Goal: Task Accomplishment & Management: Complete application form

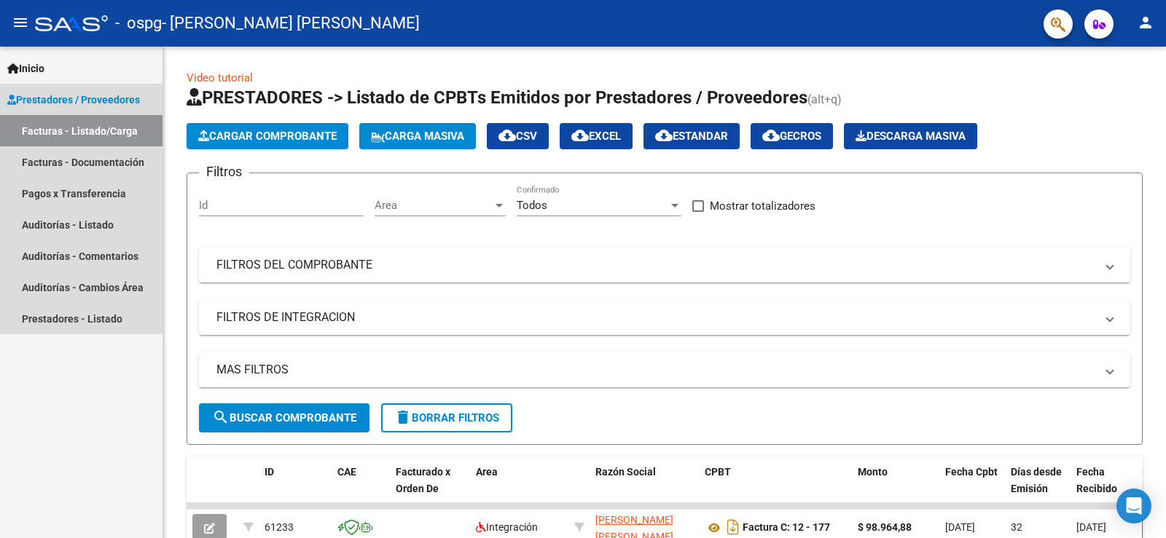
click at [56, 129] on link "Facturas - Listado/Carga" at bounding box center [81, 130] width 162 height 31
click at [95, 128] on link "Facturas - Listado/Carga" at bounding box center [81, 130] width 162 height 31
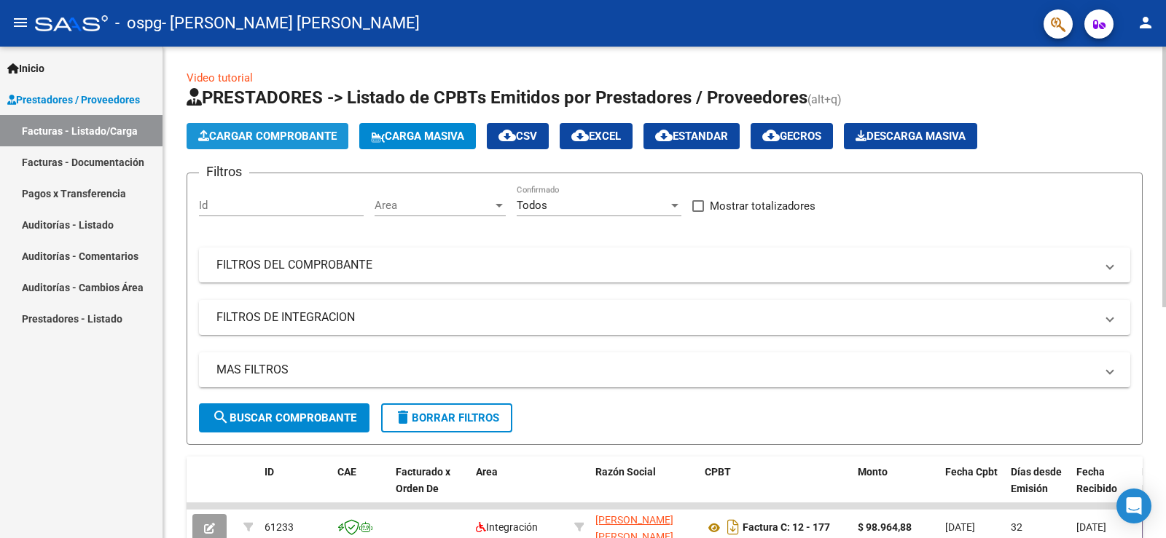
click at [250, 141] on span "Cargar Comprobante" at bounding box center [267, 136] width 138 height 13
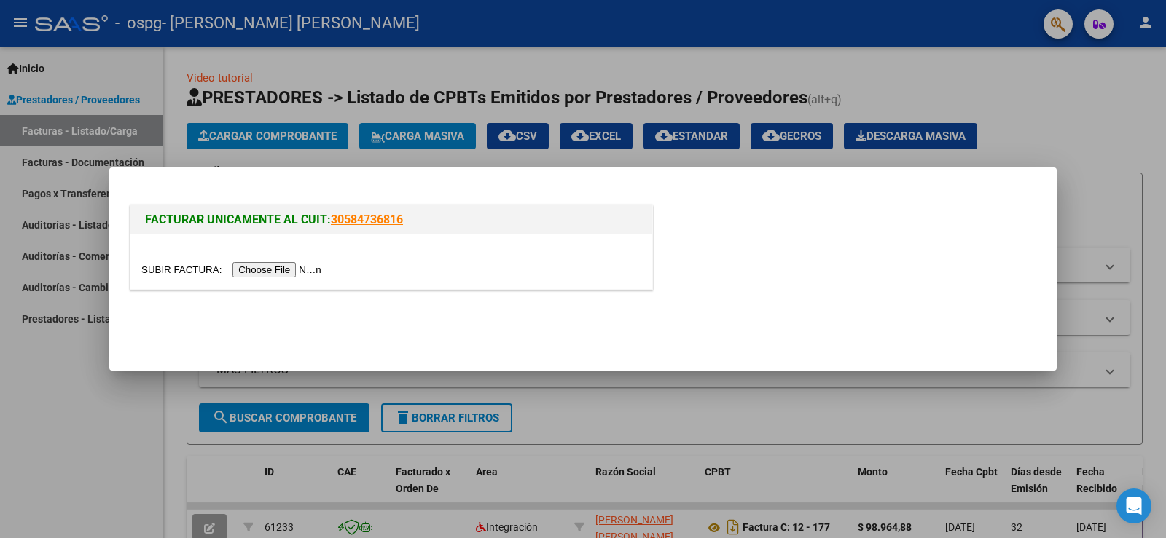
click at [272, 270] on input "file" at bounding box center [233, 269] width 184 height 15
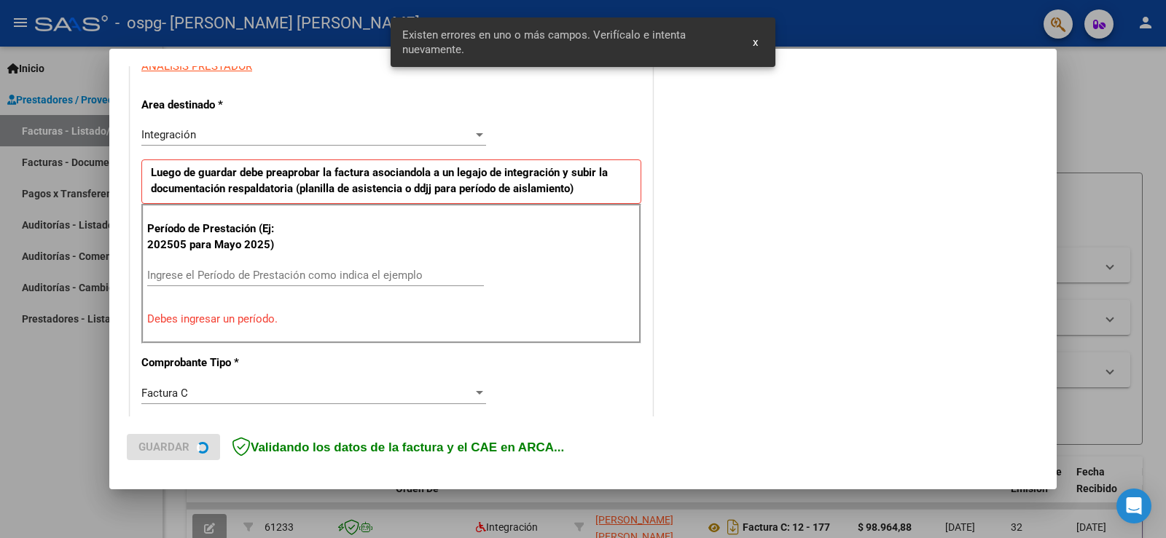
scroll to position [305, 0]
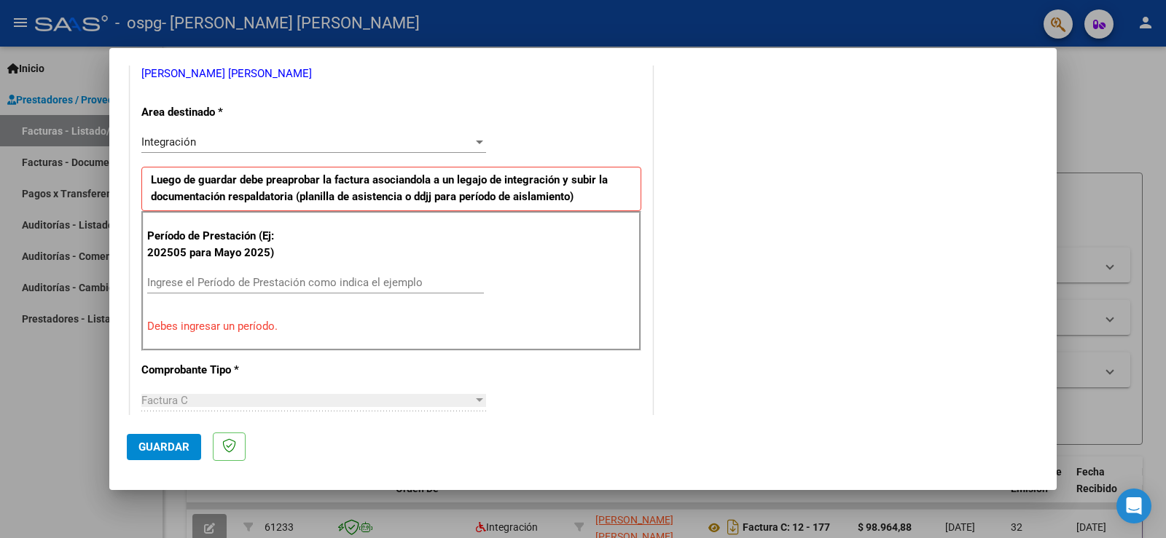
click at [251, 290] on div "Ingrese el Período de Prestación como indica el ejemplo" at bounding box center [315, 283] width 337 height 22
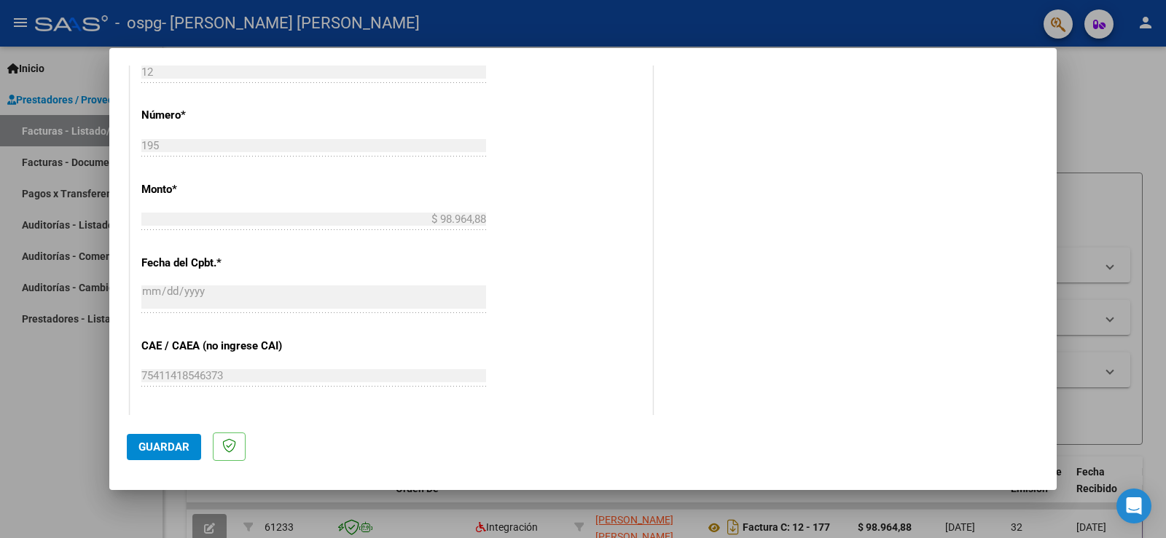
scroll to position [815, 0]
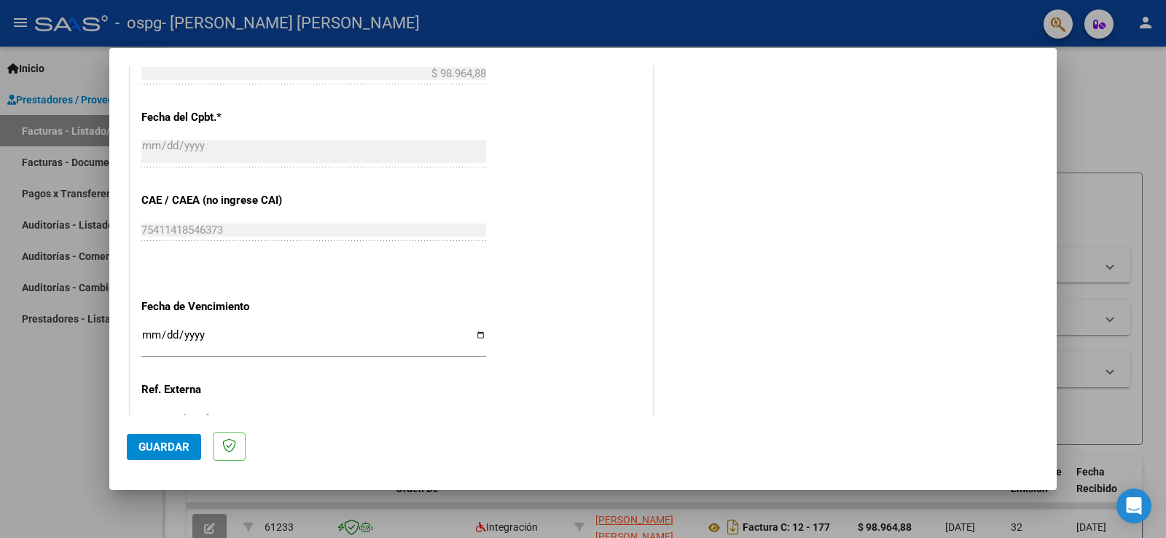
type input "202509"
click at [477, 335] on input "Ingresar la fecha" at bounding box center [313, 340] width 345 height 23
type input "[DATE]"
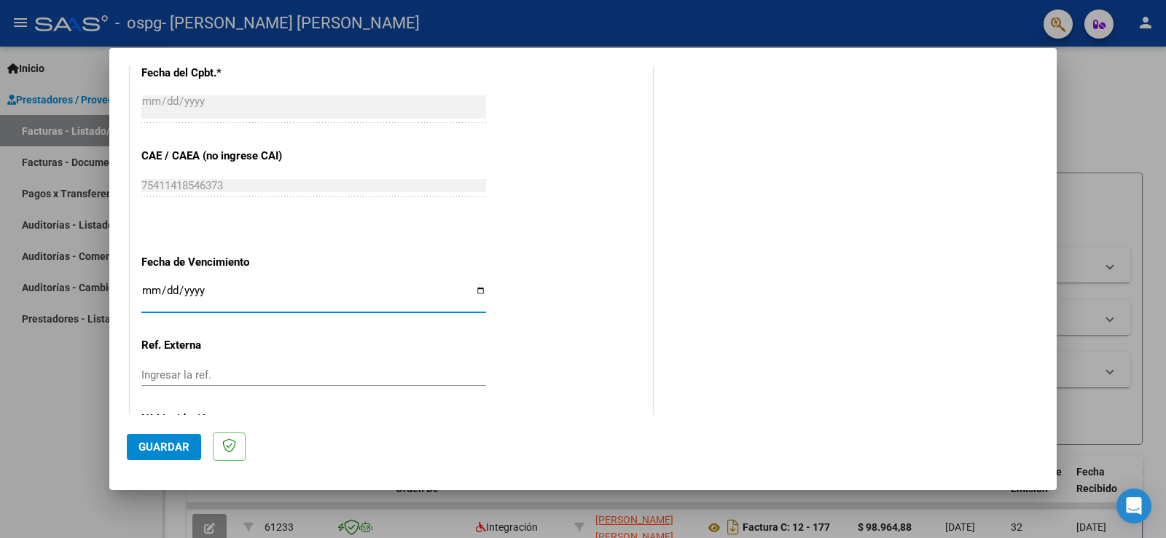
scroll to position [933, 0]
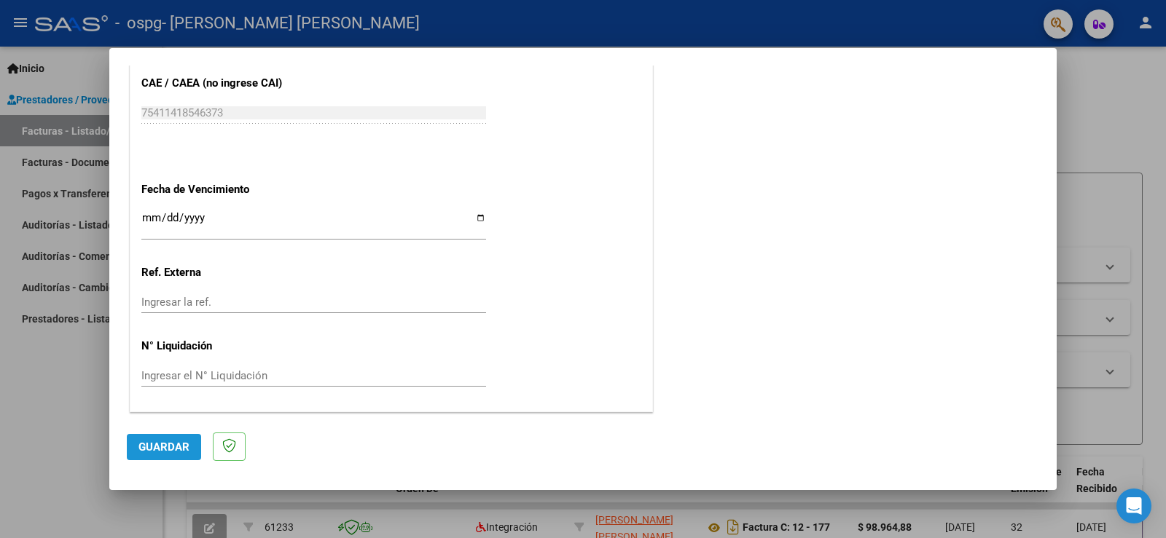
click at [174, 449] on span "Guardar" at bounding box center [163, 447] width 51 height 13
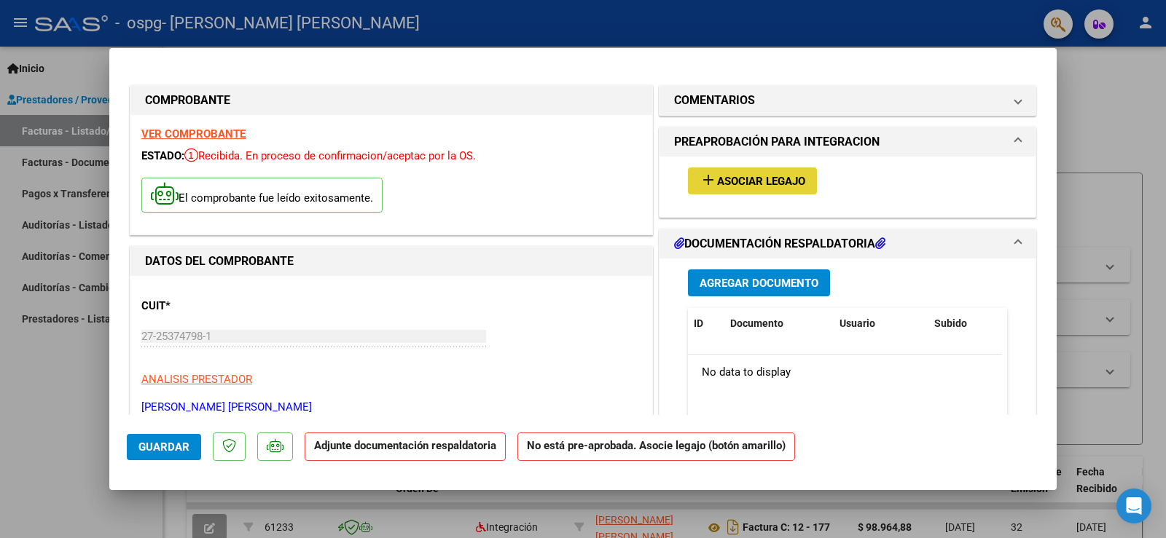
click at [727, 187] on span "Asociar Legajo" at bounding box center [761, 181] width 88 height 13
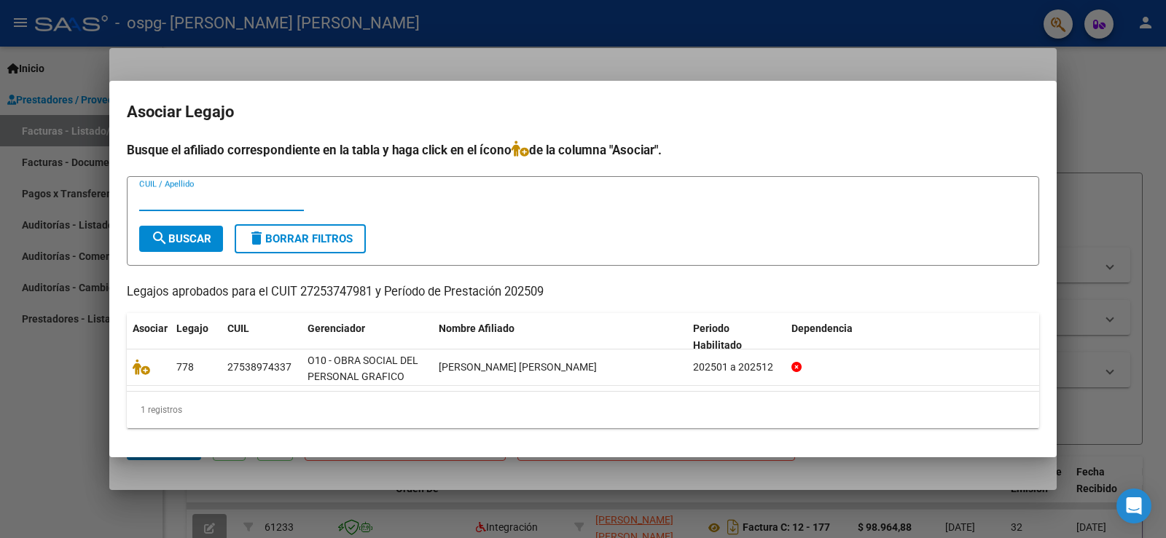
click at [237, 200] on input "CUIL / Apellido" at bounding box center [221, 199] width 165 height 13
type input "53897433"
drag, startPoint x: 142, startPoint y: 201, endPoint x: 197, endPoint y: 207, distance: 55.7
click at [197, 207] on div "53897433 CUIL / Apellido" at bounding box center [221, 200] width 165 height 22
type input "n"
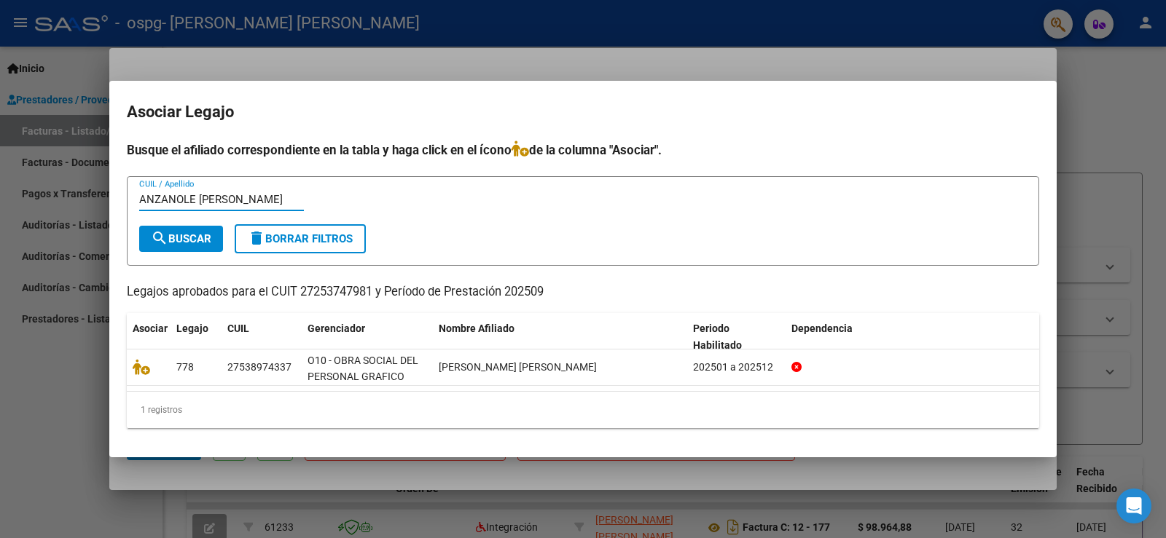
type input "ANZANOLE [PERSON_NAME]"
click at [184, 243] on span "search Buscar" at bounding box center [181, 238] width 60 height 13
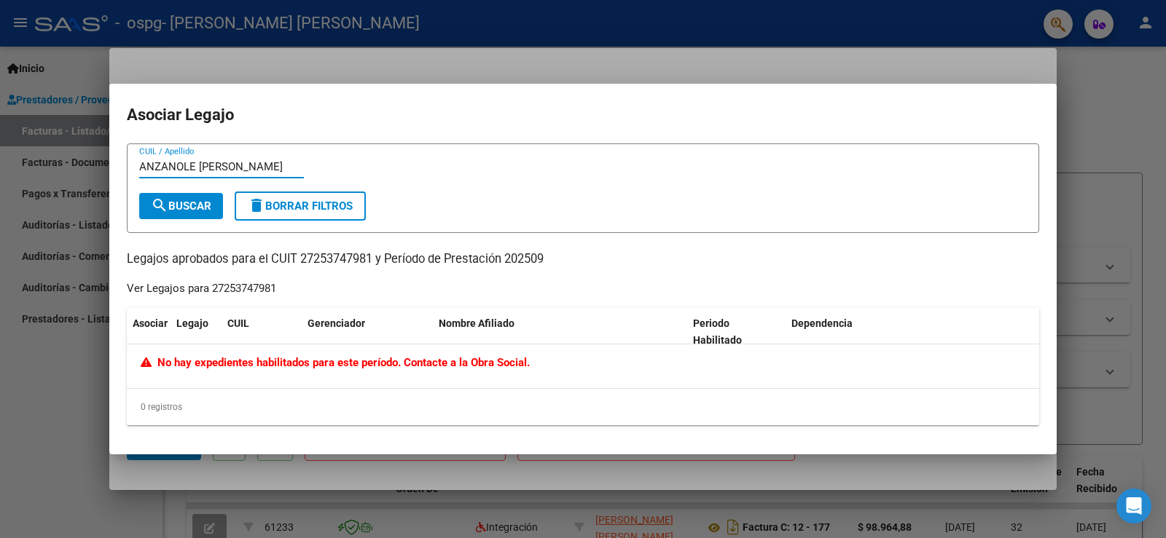
drag, startPoint x: 140, startPoint y: 165, endPoint x: 260, endPoint y: 168, distance: 120.3
click at [260, 168] on input "ANZANOLE [PERSON_NAME]" at bounding box center [221, 166] width 165 height 13
type input "53897433"
click at [182, 210] on span "search Buscar" at bounding box center [181, 206] width 60 height 13
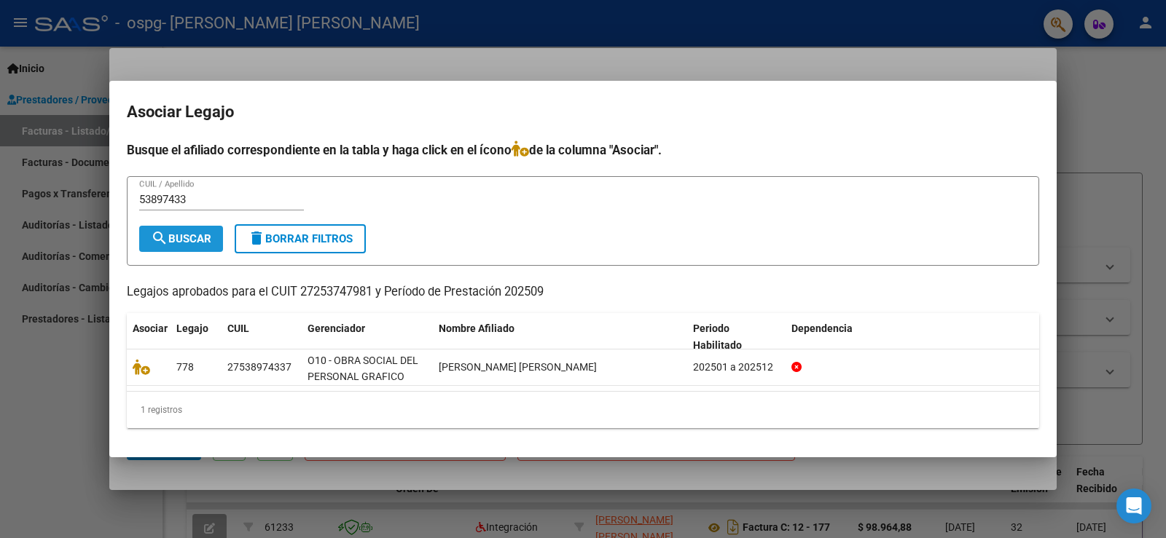
click at [188, 235] on span "search Buscar" at bounding box center [181, 238] width 60 height 13
click at [1086, 229] on div at bounding box center [583, 269] width 1166 height 538
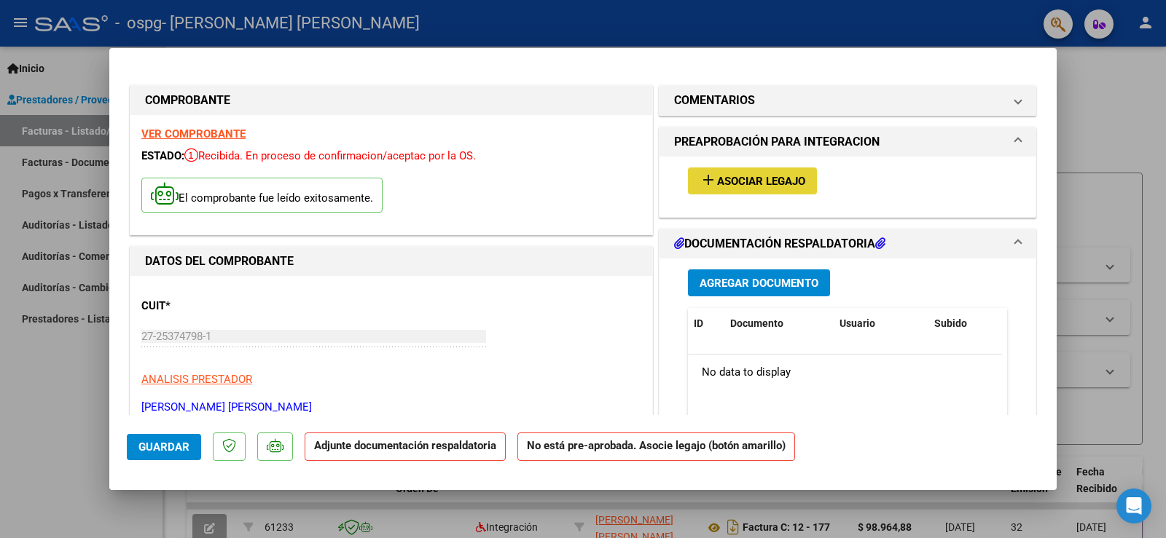
click at [742, 176] on span "Asociar Legajo" at bounding box center [761, 181] width 88 height 13
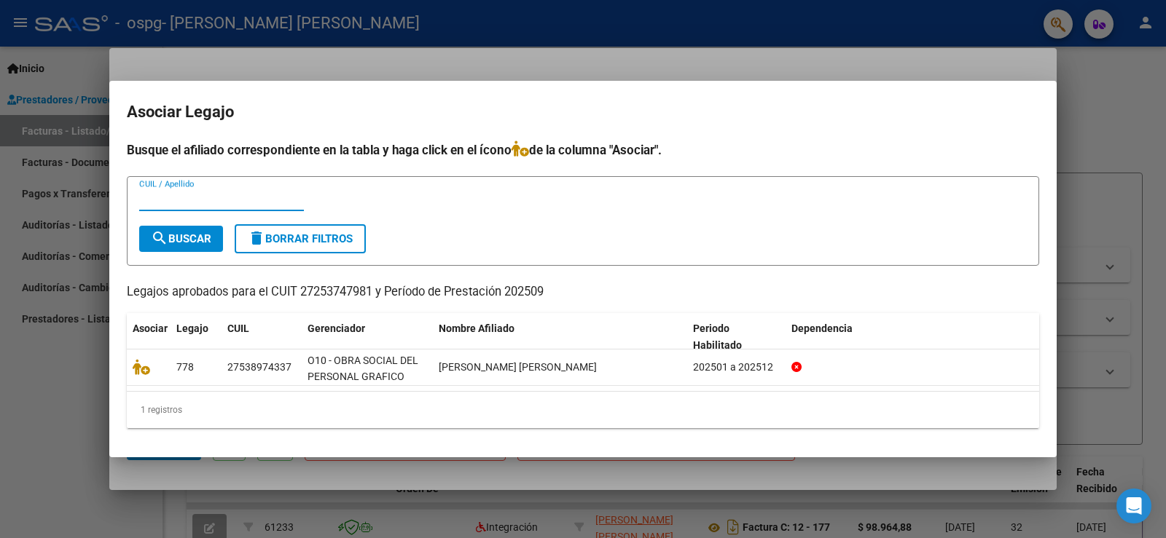
click at [176, 202] on input "CUIL / Apellido" at bounding box center [221, 199] width 165 height 13
type input "53897433"
click at [186, 240] on span "search Buscar" at bounding box center [181, 238] width 60 height 13
click at [1089, 120] on div at bounding box center [583, 269] width 1166 height 538
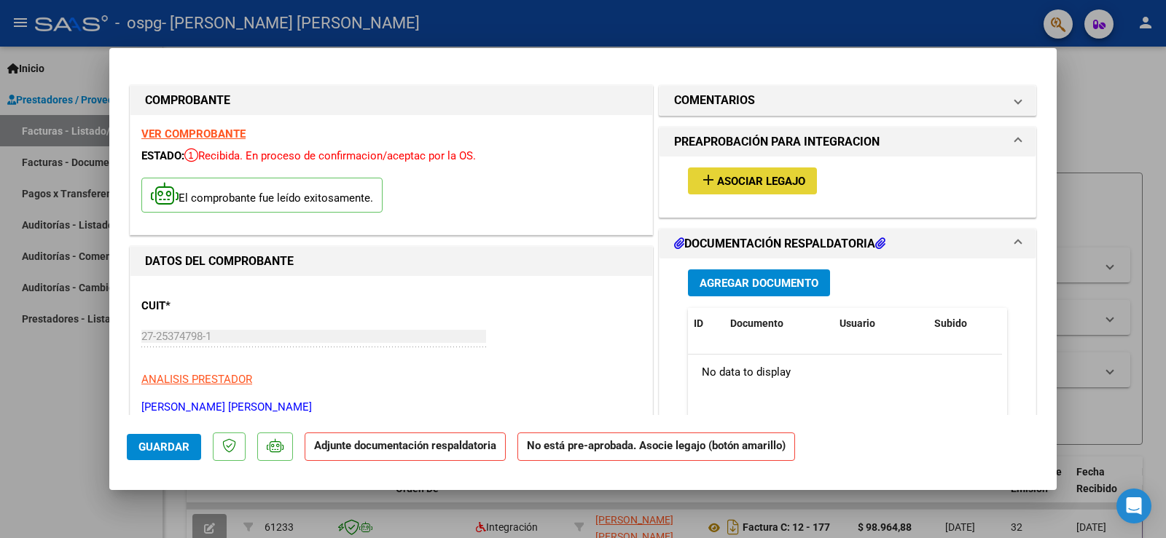
click at [701, 179] on mat-icon "add" at bounding box center [708, 179] width 17 height 17
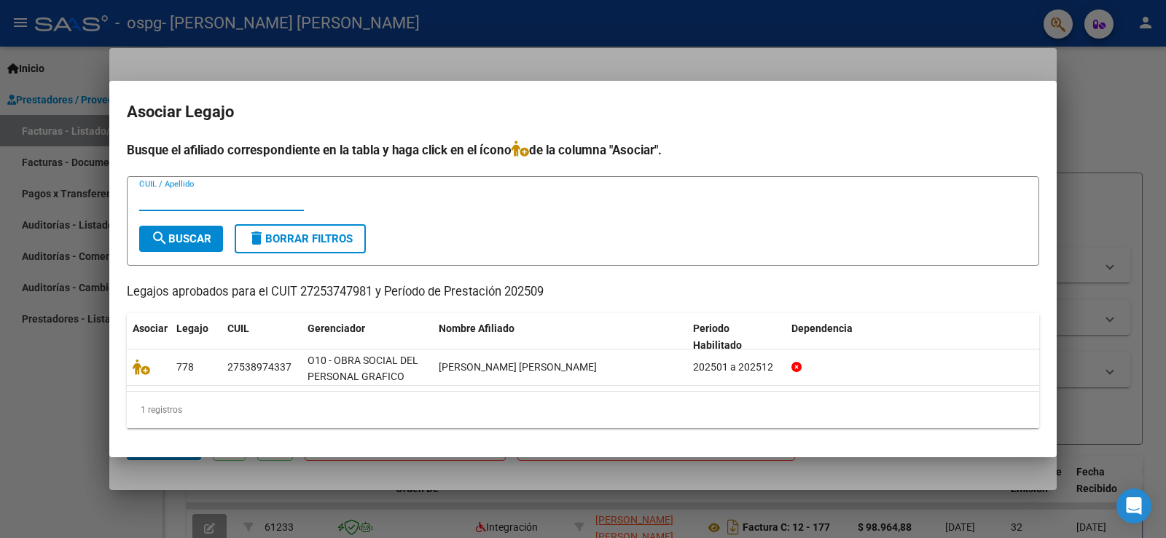
click at [192, 203] on input "CUIL / Apellido" at bounding box center [221, 199] width 165 height 13
type input "1126336Hl2"
click at [197, 238] on span "search Buscar" at bounding box center [181, 238] width 60 height 13
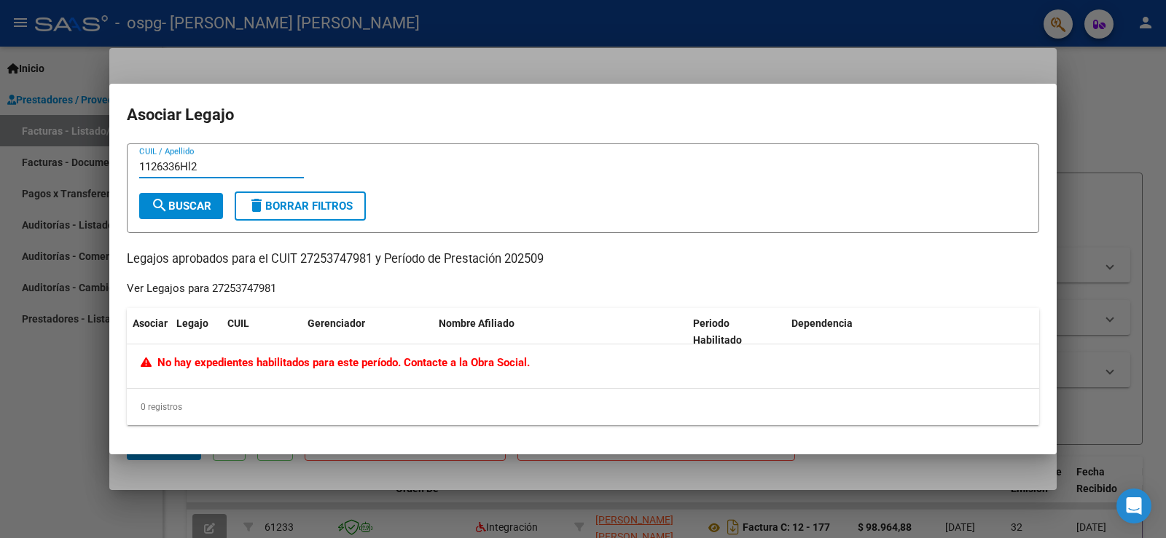
drag, startPoint x: 142, startPoint y: 169, endPoint x: 216, endPoint y: 169, distance: 73.6
click at [216, 169] on input "1126336Hl2" at bounding box center [221, 166] width 165 height 13
type input "53897433"
click at [206, 206] on span "search Buscar" at bounding box center [181, 206] width 60 height 13
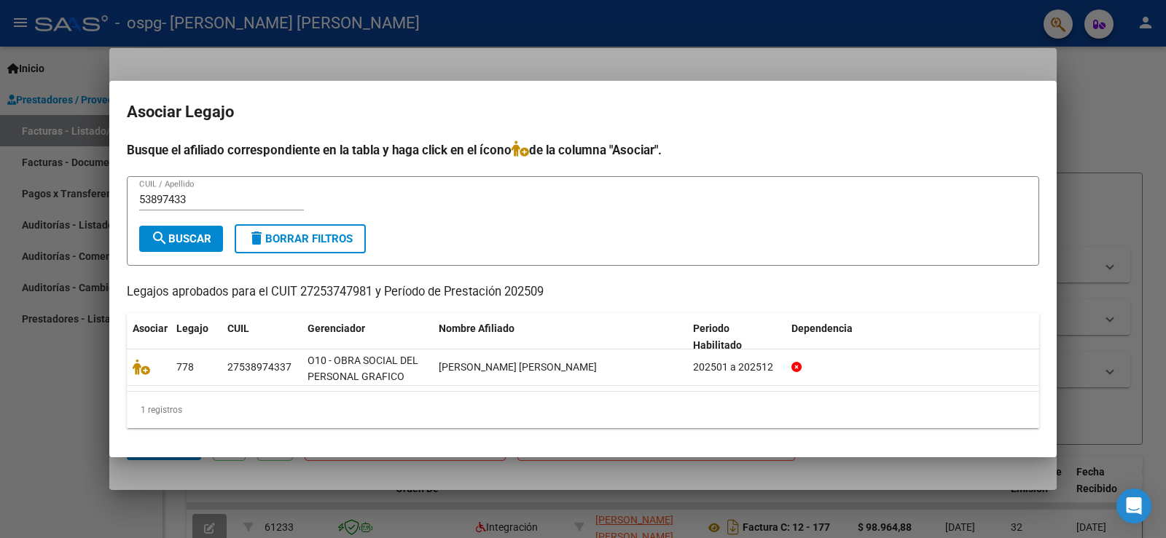
click at [1102, 95] on div at bounding box center [583, 269] width 1166 height 538
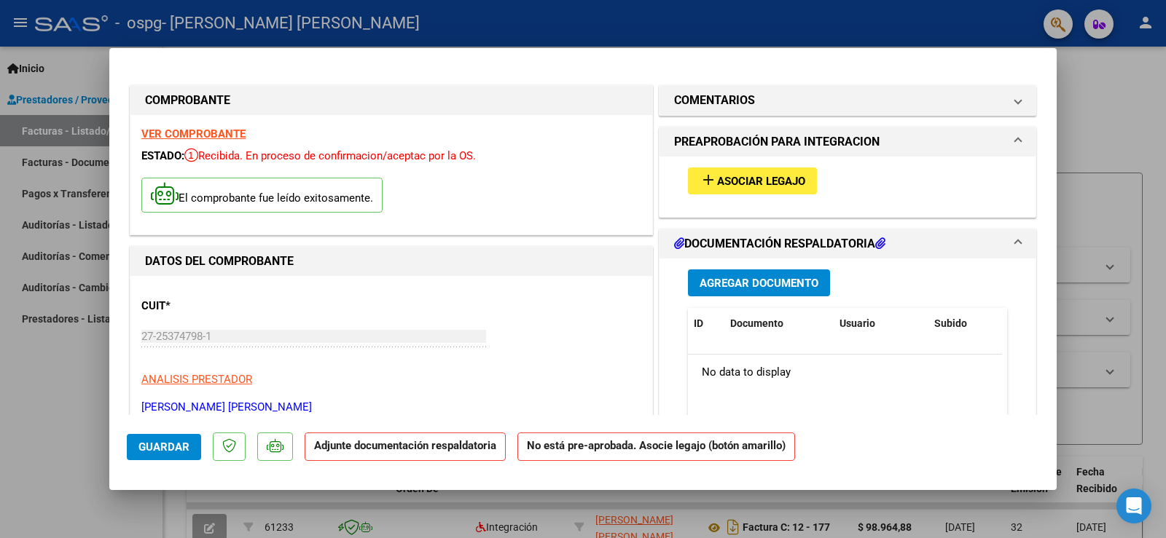
click at [1015, 236] on span at bounding box center [1018, 243] width 6 height 17
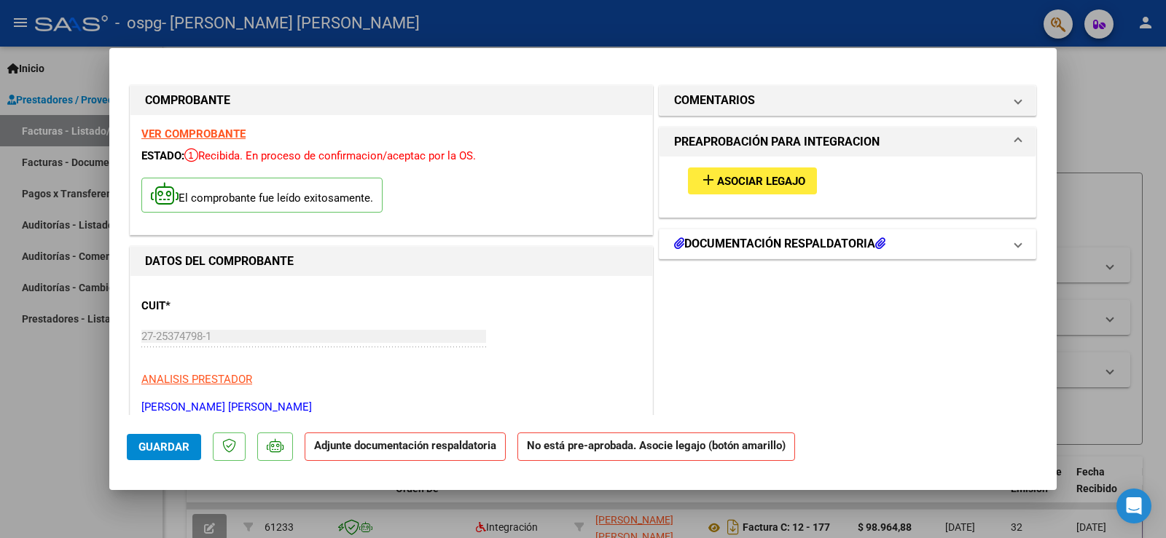
click at [998, 240] on span "DOCUMENTACIÓN RESPALDATORIA" at bounding box center [844, 243] width 341 height 17
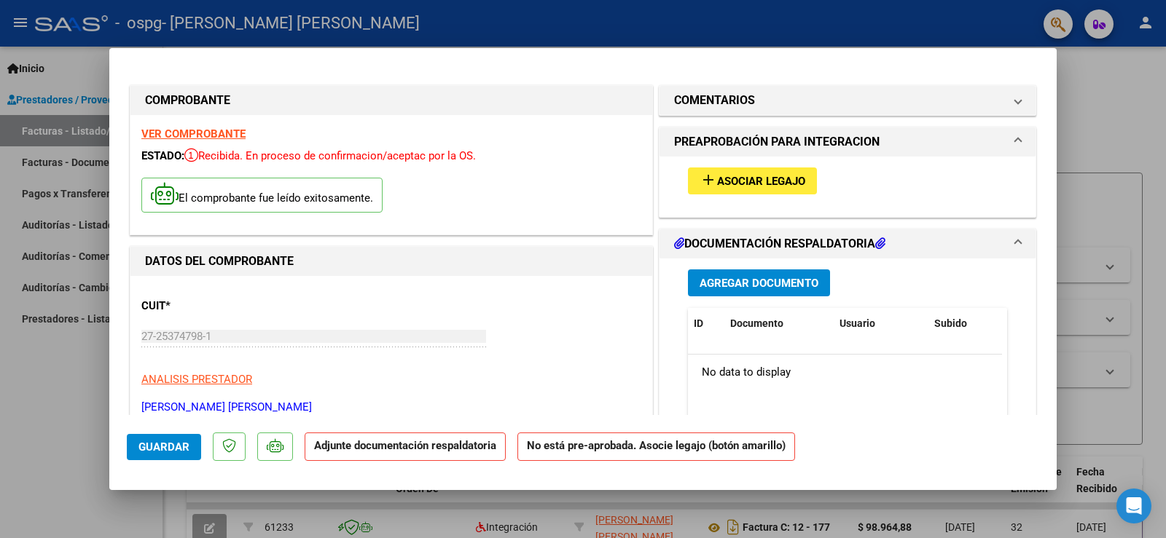
click at [412, 454] on p "Adjunte documentación respaldatoria" at bounding box center [405, 447] width 201 height 28
click at [471, 452] on strong "Adjunte documentación respaldatoria" at bounding box center [405, 445] width 182 height 13
click at [704, 183] on mat-icon "add" at bounding box center [708, 179] width 17 height 17
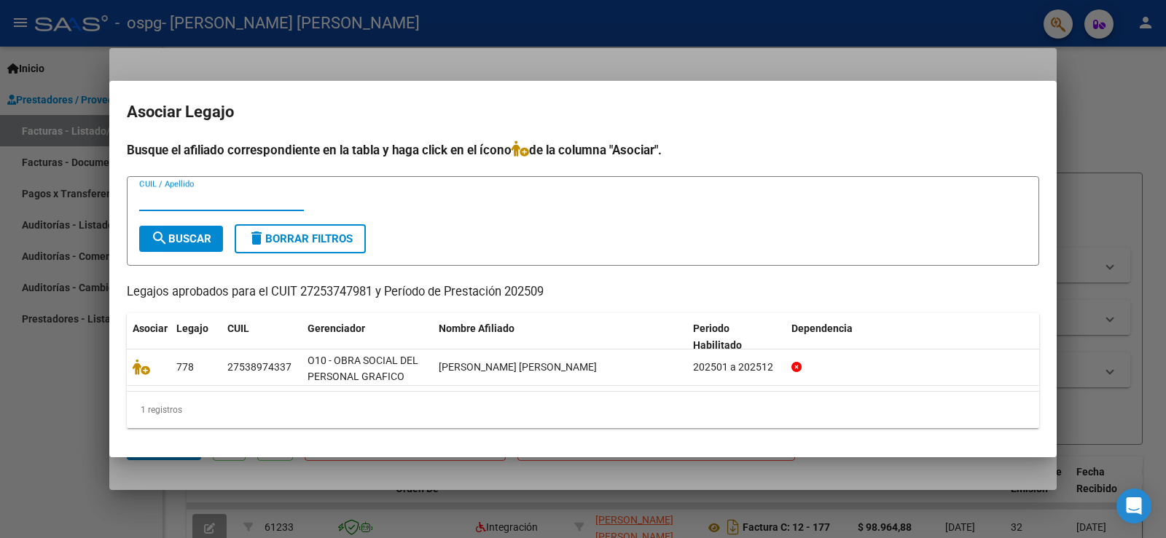
click at [189, 195] on input "CUIL / Apellido" at bounding box center [221, 199] width 165 height 13
type input "53897433"
click at [189, 232] on span "search Buscar" at bounding box center [181, 238] width 60 height 13
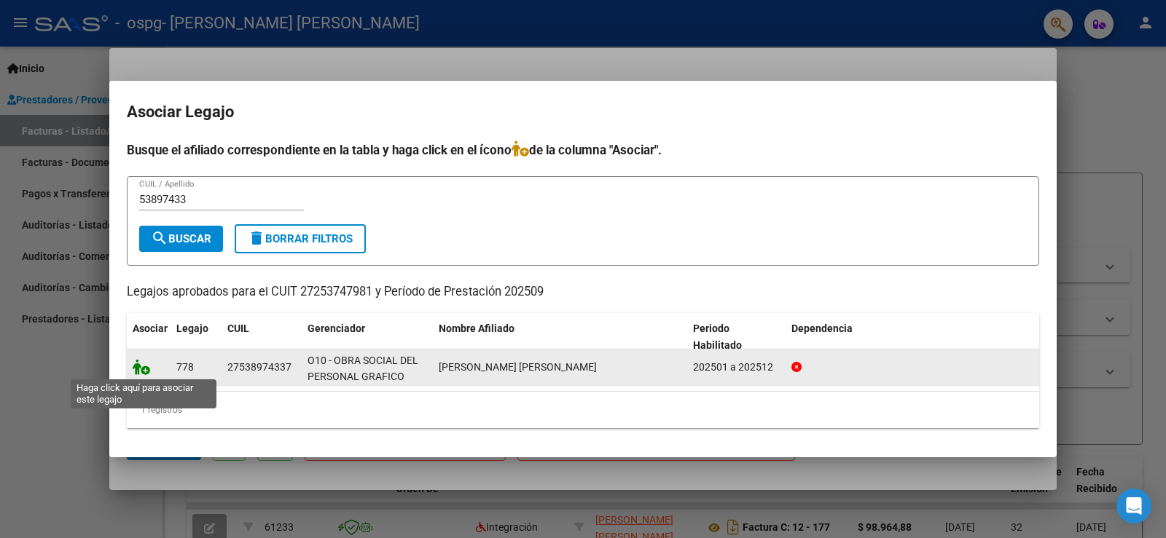
click at [146, 367] on icon at bounding box center [141, 367] width 17 height 16
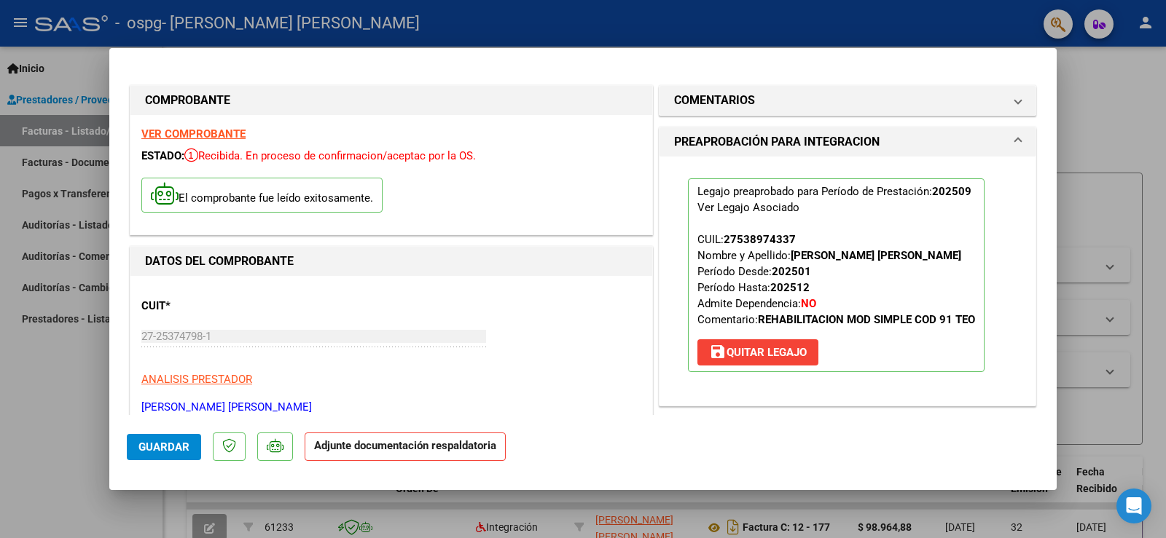
click at [473, 453] on p "Adjunte documentación respaldatoria" at bounding box center [405, 447] width 201 height 28
click at [1114, 80] on div at bounding box center [583, 269] width 1166 height 538
type input "$ 0,00"
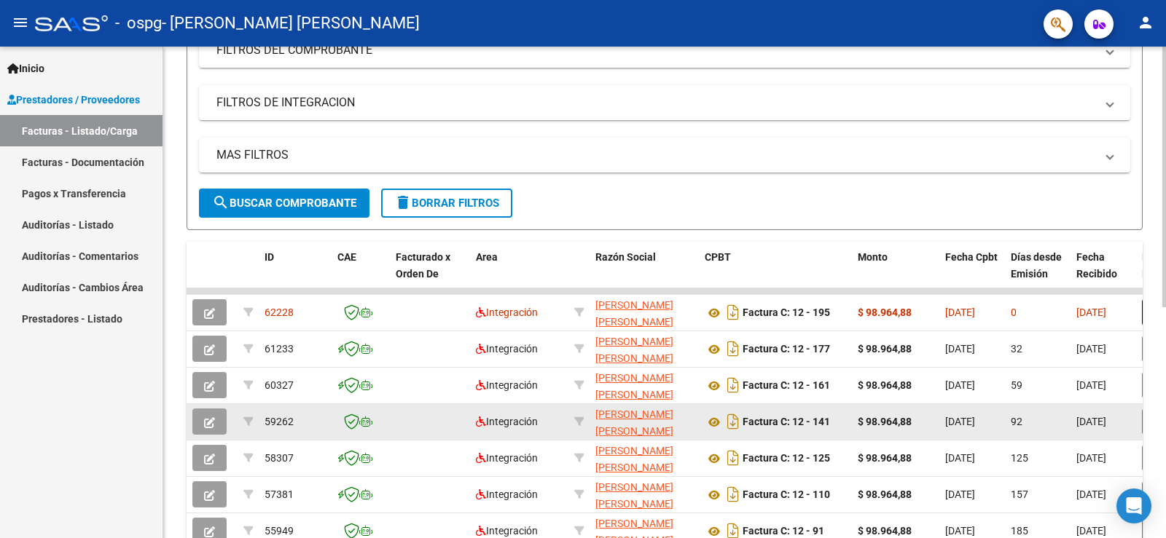
scroll to position [219, 0]
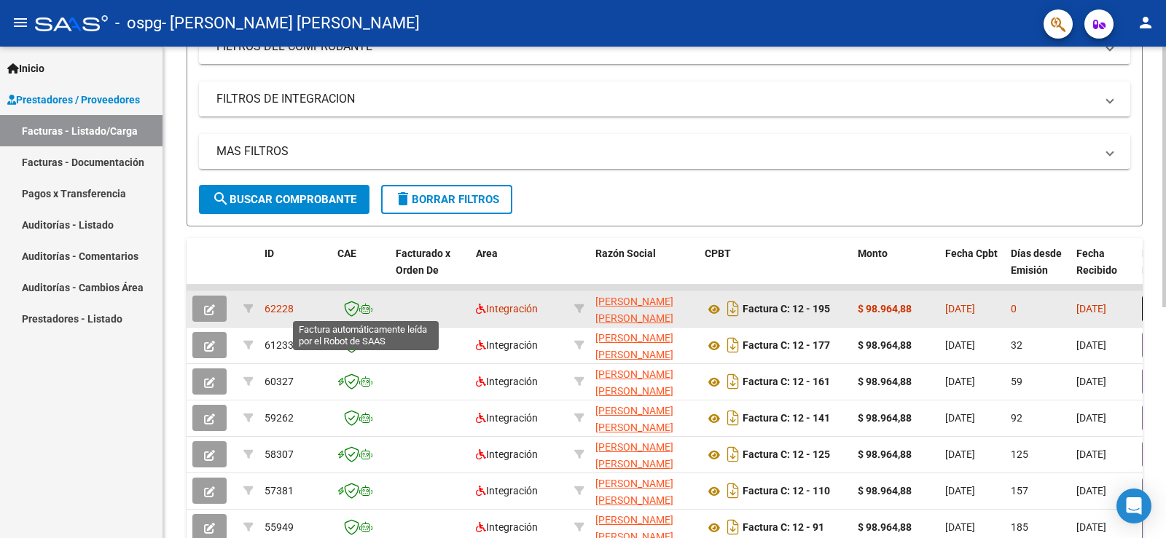
click at [371, 311] on icon at bounding box center [365, 309] width 13 height 10
click at [210, 308] on icon "button" at bounding box center [209, 310] width 11 height 11
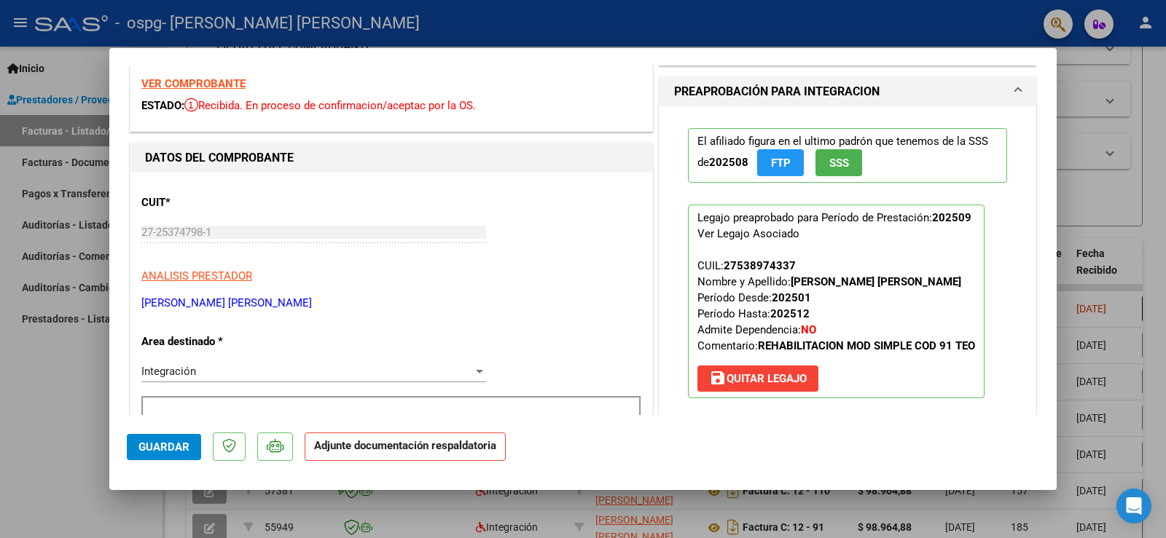
scroll to position [73, 0]
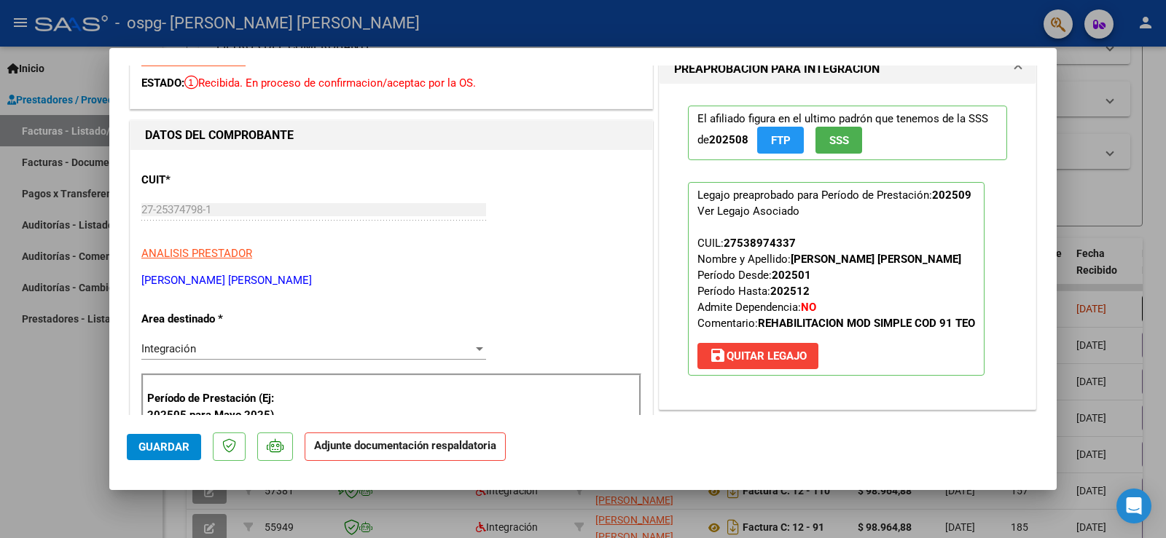
click at [463, 444] on strong "Adjunte documentación respaldatoria" at bounding box center [405, 445] width 182 height 13
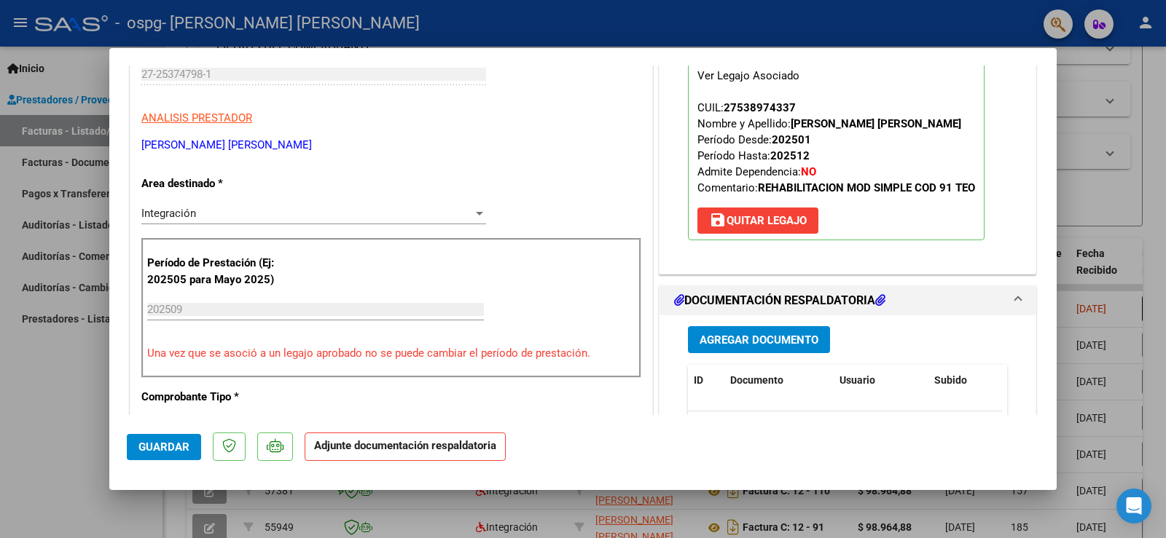
scroll to position [291, 0]
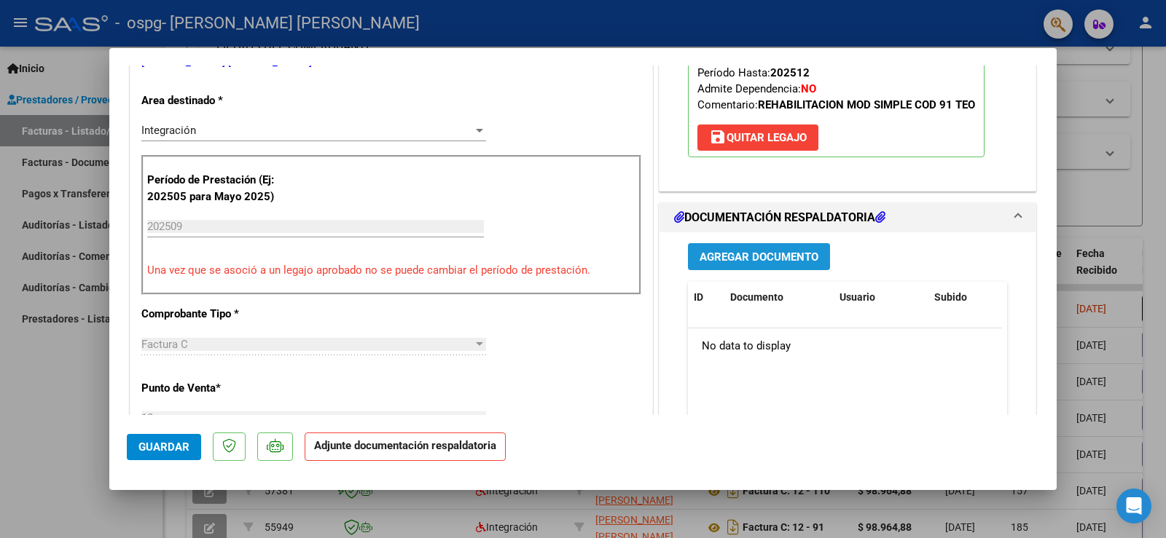
click at [781, 256] on span "Agregar Documento" at bounding box center [759, 257] width 119 height 13
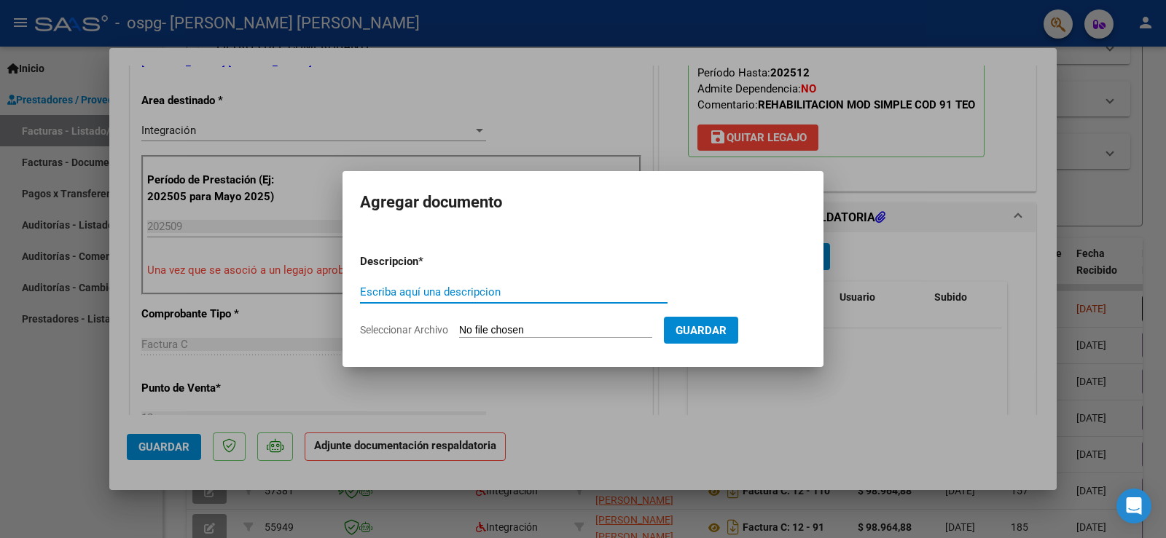
click at [552, 294] on input "Escriba aquí una descripcion" at bounding box center [514, 292] width 308 height 13
type input "planilla [DATE]"
click at [506, 331] on input "Seleccionar Archivo" at bounding box center [555, 331] width 193 height 14
type input "C:\fakepath\PLANILLA [DATE] ANZANOLE [PERSON_NAME].pdf"
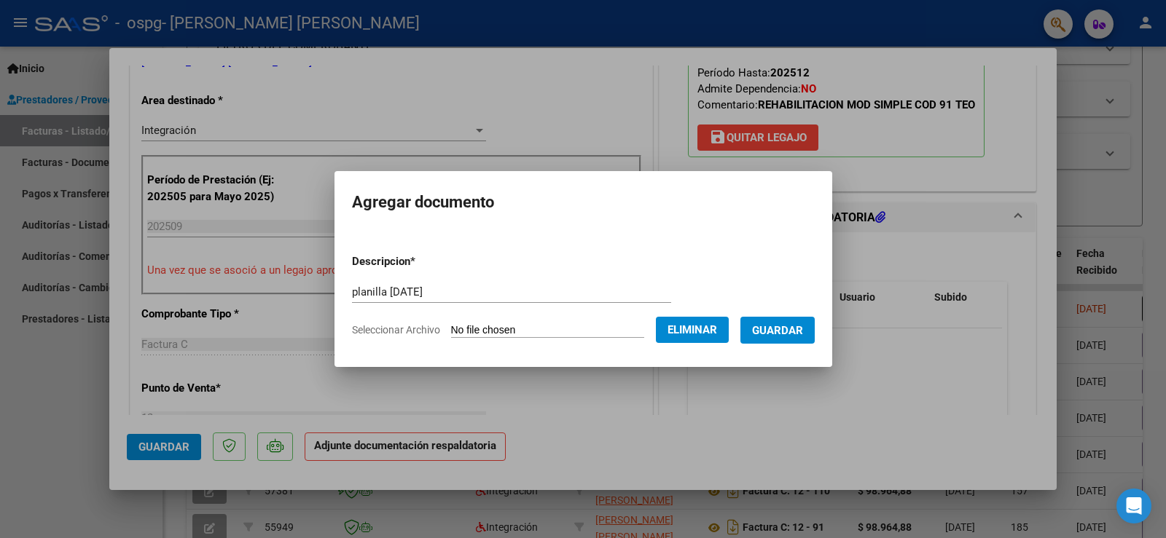
click at [791, 324] on span "Guardar" at bounding box center [777, 330] width 51 height 13
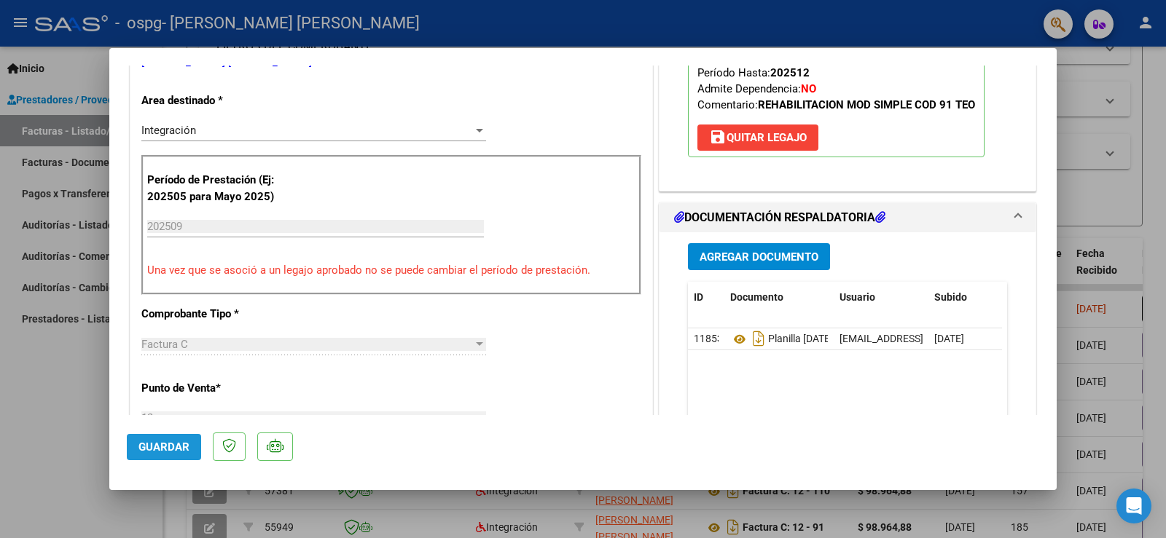
click at [154, 450] on span "Guardar" at bounding box center [163, 447] width 51 height 13
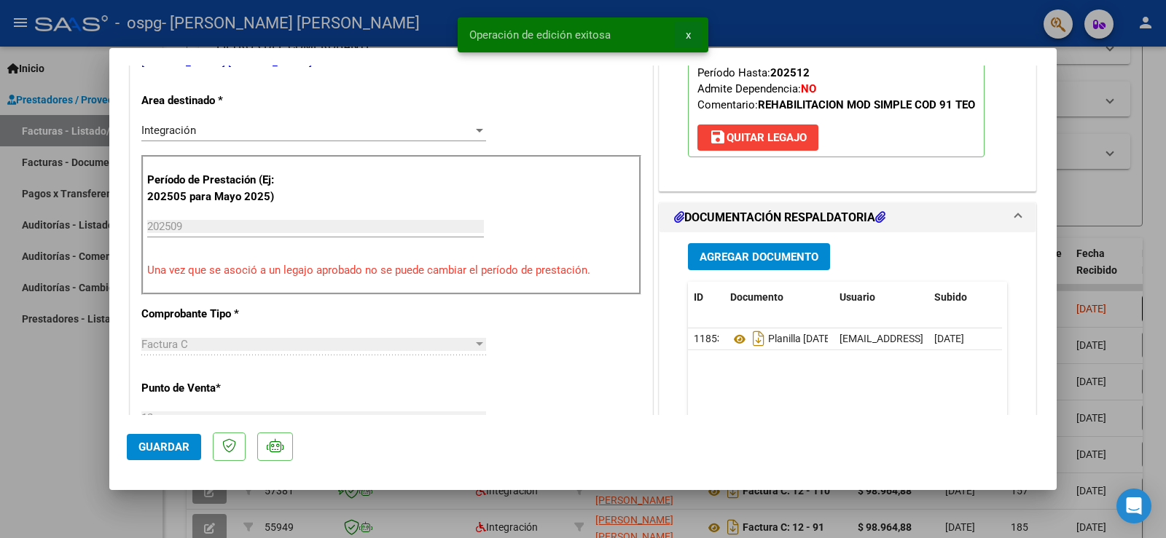
click at [688, 36] on span "x" at bounding box center [688, 34] width 5 height 13
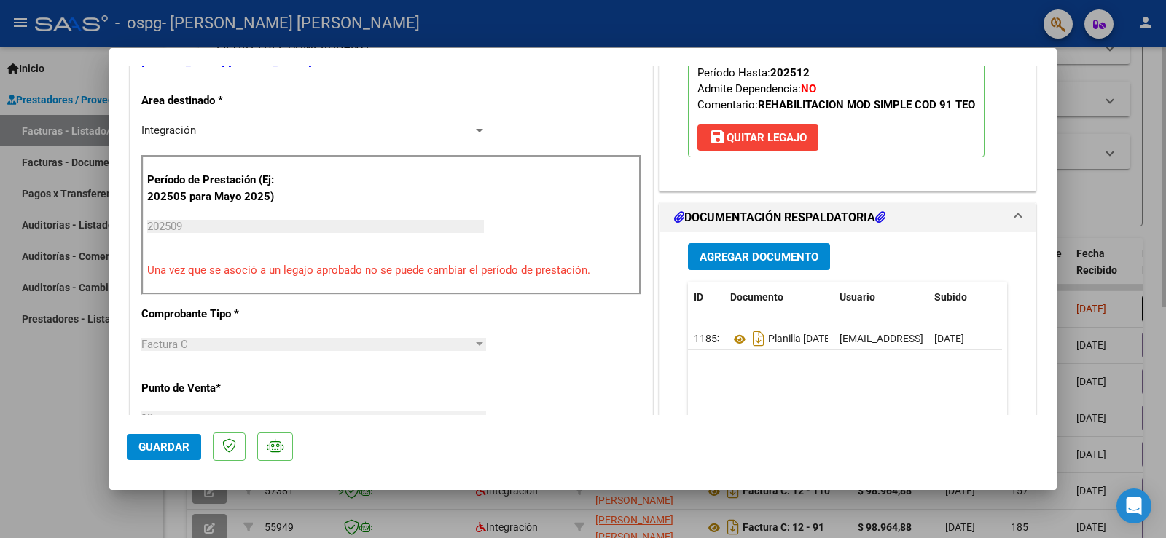
click at [1164, 294] on div at bounding box center [583, 269] width 1166 height 538
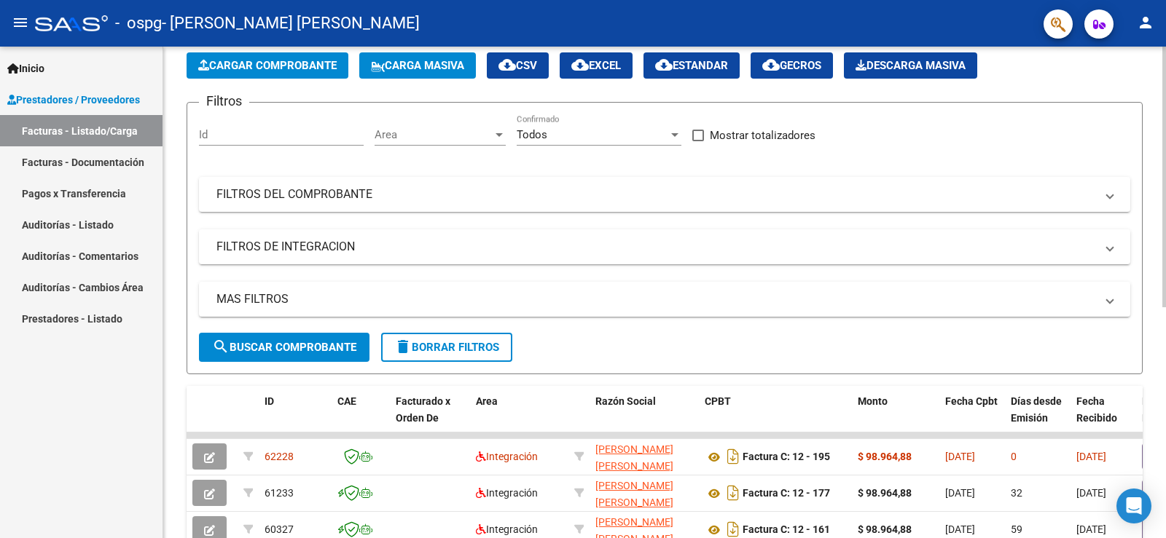
scroll to position [0, 0]
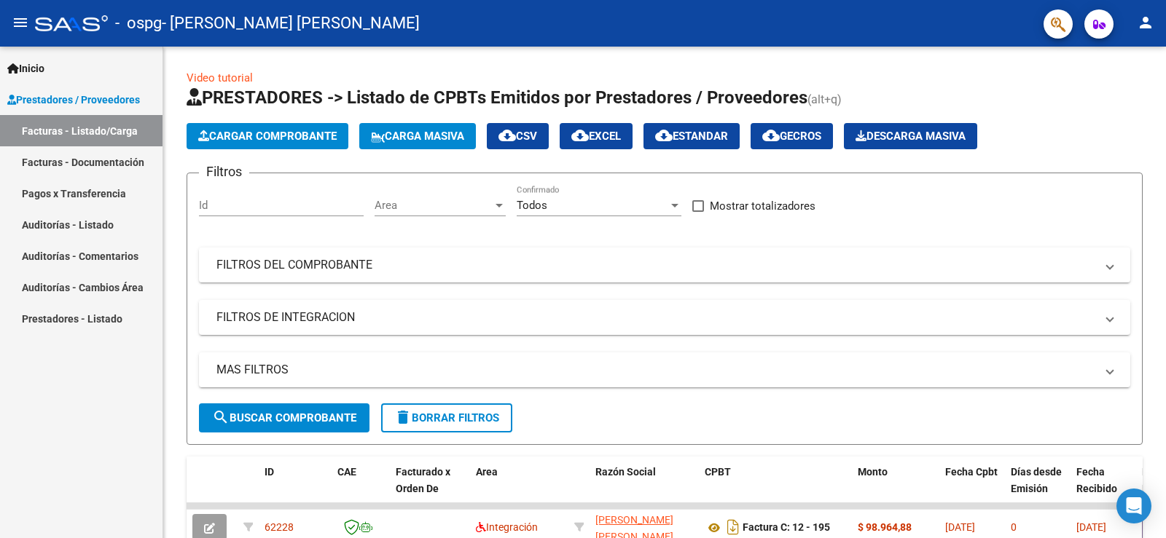
click at [1151, 20] on mat-icon "person" at bounding box center [1145, 22] width 17 height 17
click at [1124, 96] on button "exit_to_app Salir" at bounding box center [1115, 96] width 89 height 35
